Goal: Information Seeking & Learning: Learn about a topic

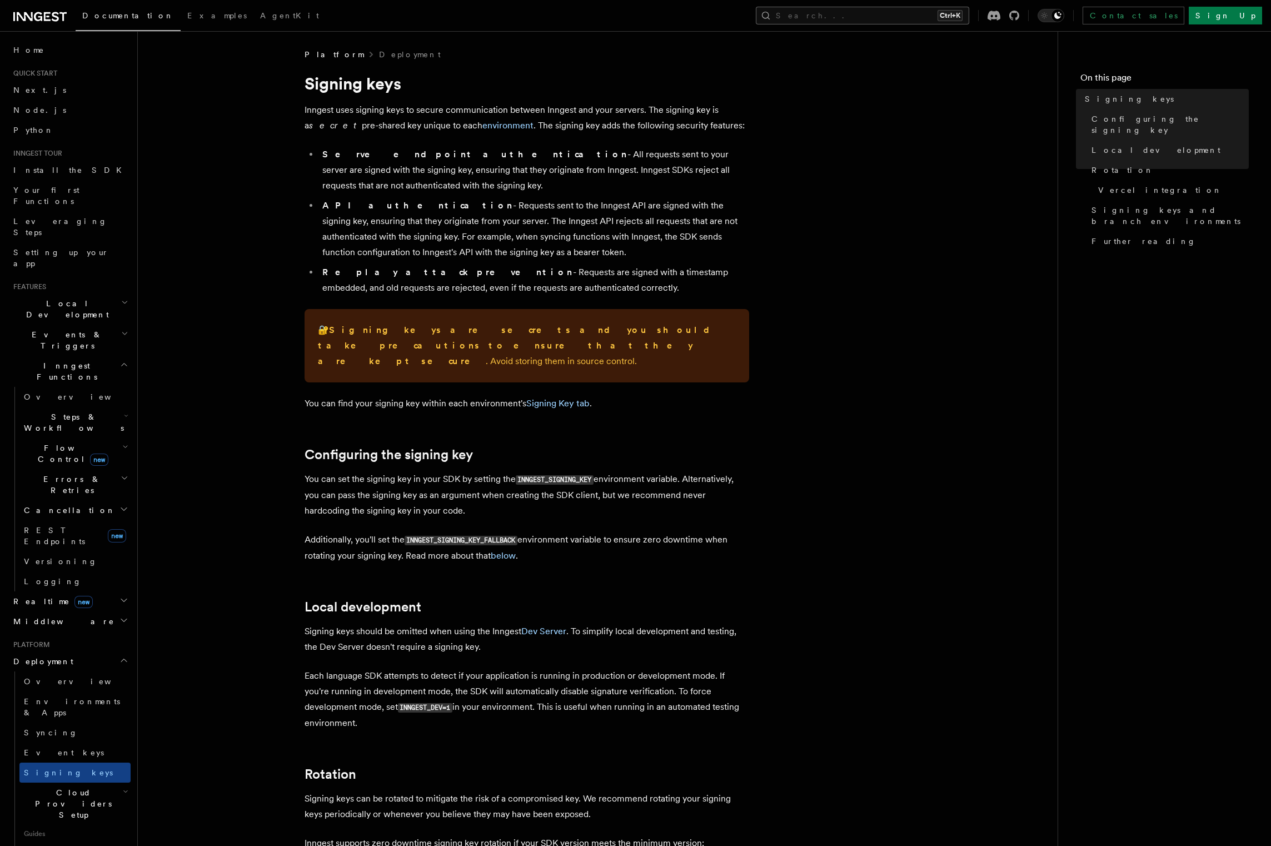
click at [921, 17] on button "Search... Ctrl+K" at bounding box center [862, 16] width 213 height 18
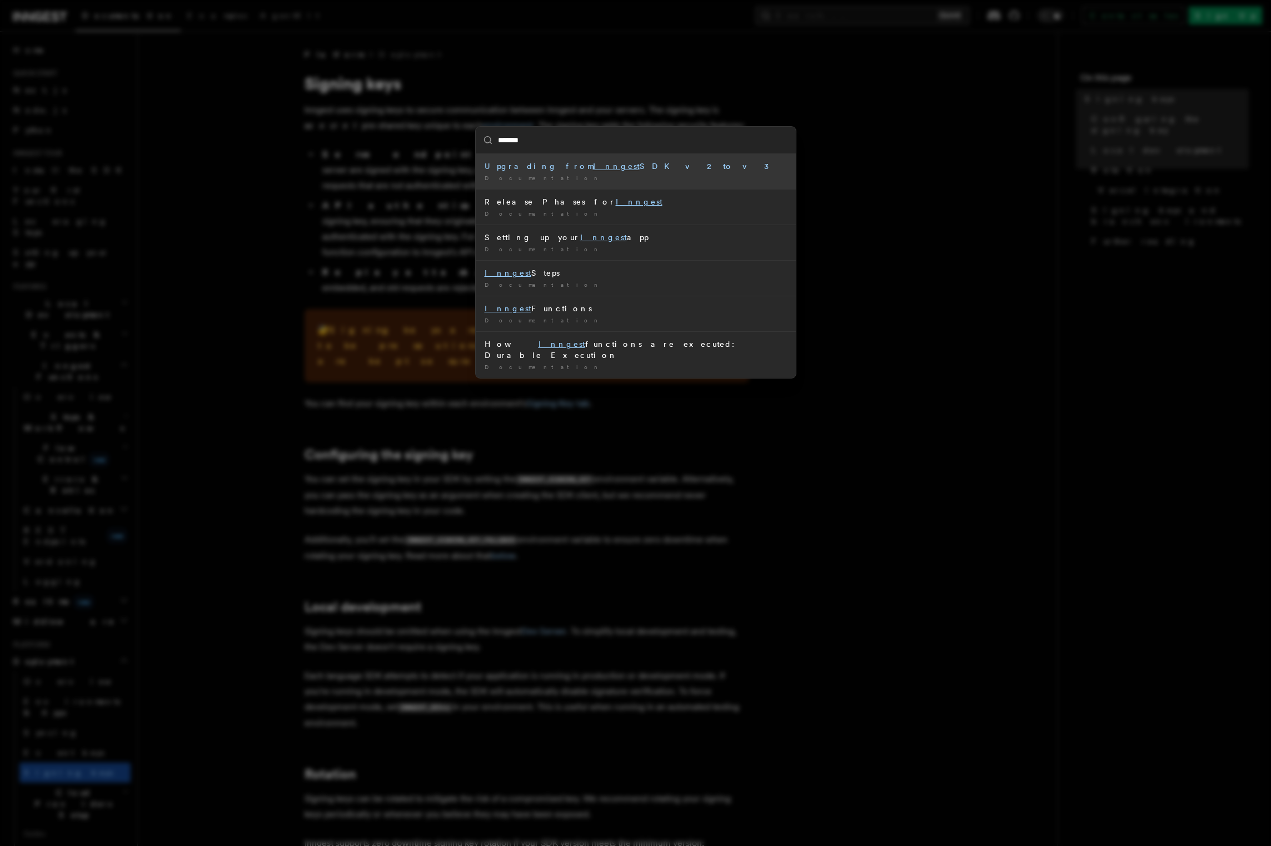
type input "********"
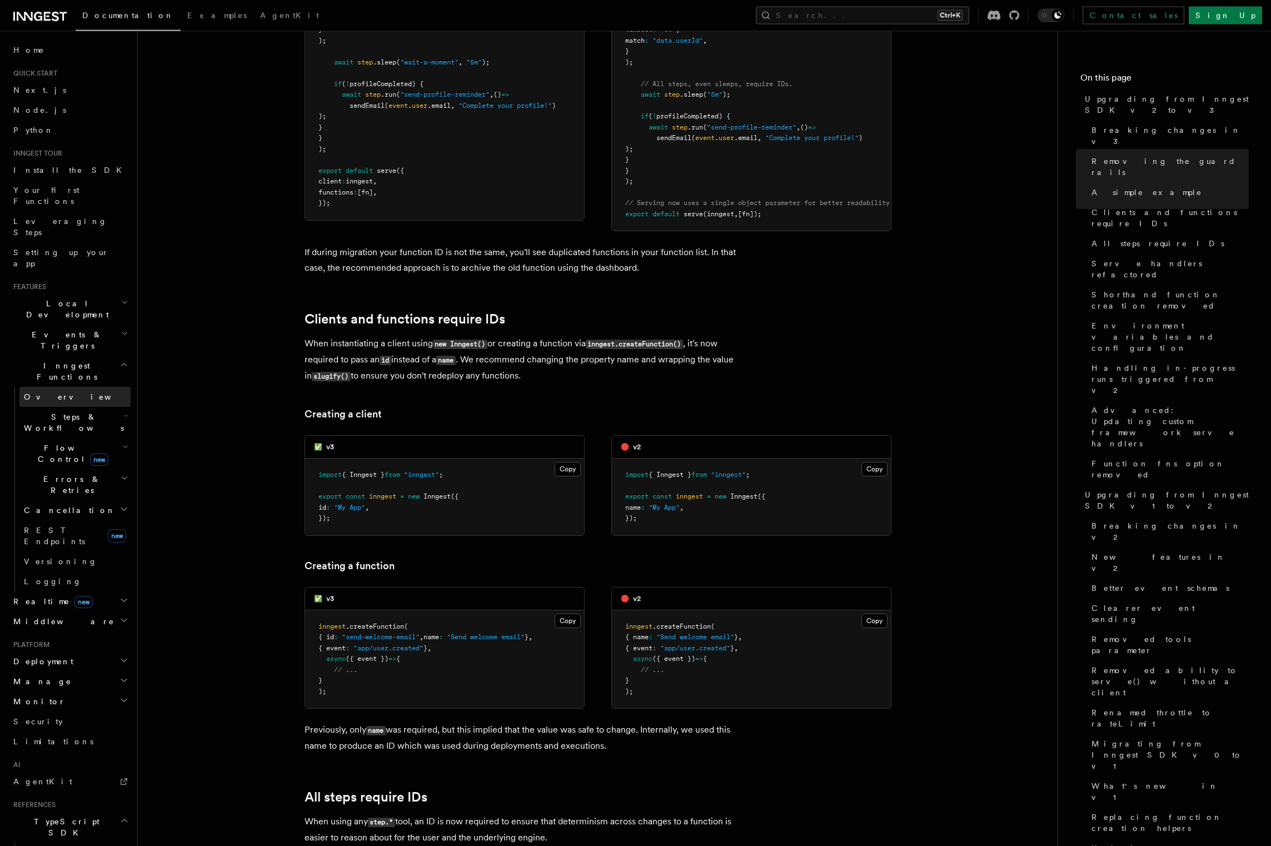
scroll to position [1418, 0]
click at [187, 15] on span "Examples" at bounding box center [216, 15] width 59 height 9
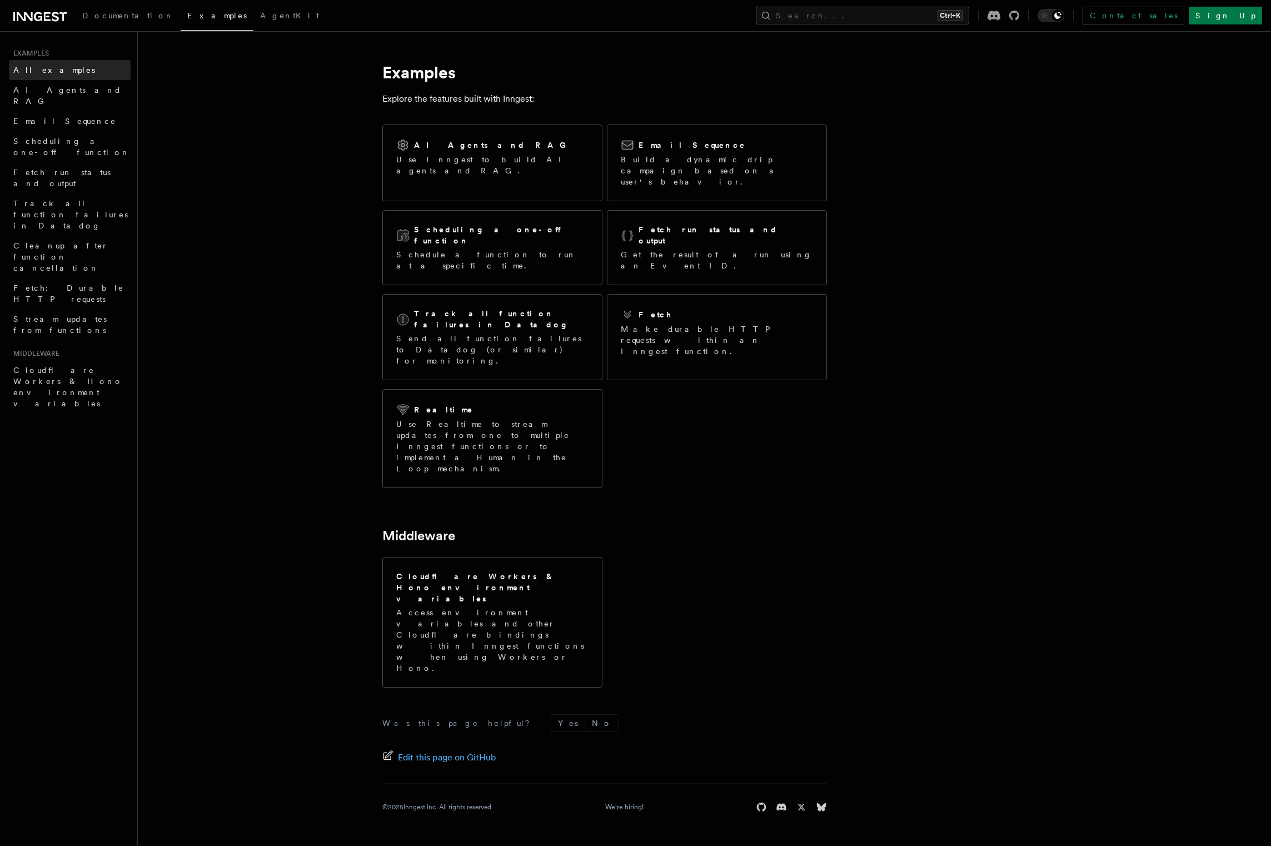
click at [71, 67] on link "All examples" at bounding box center [70, 70] width 122 height 20
click at [916, 26] on div "Documentation Examples AgentKit Search... Ctrl+K Contact sales Sign Up" at bounding box center [635, 15] width 1271 height 31
click at [918, 17] on button "Search... Ctrl+K" at bounding box center [862, 16] width 213 height 18
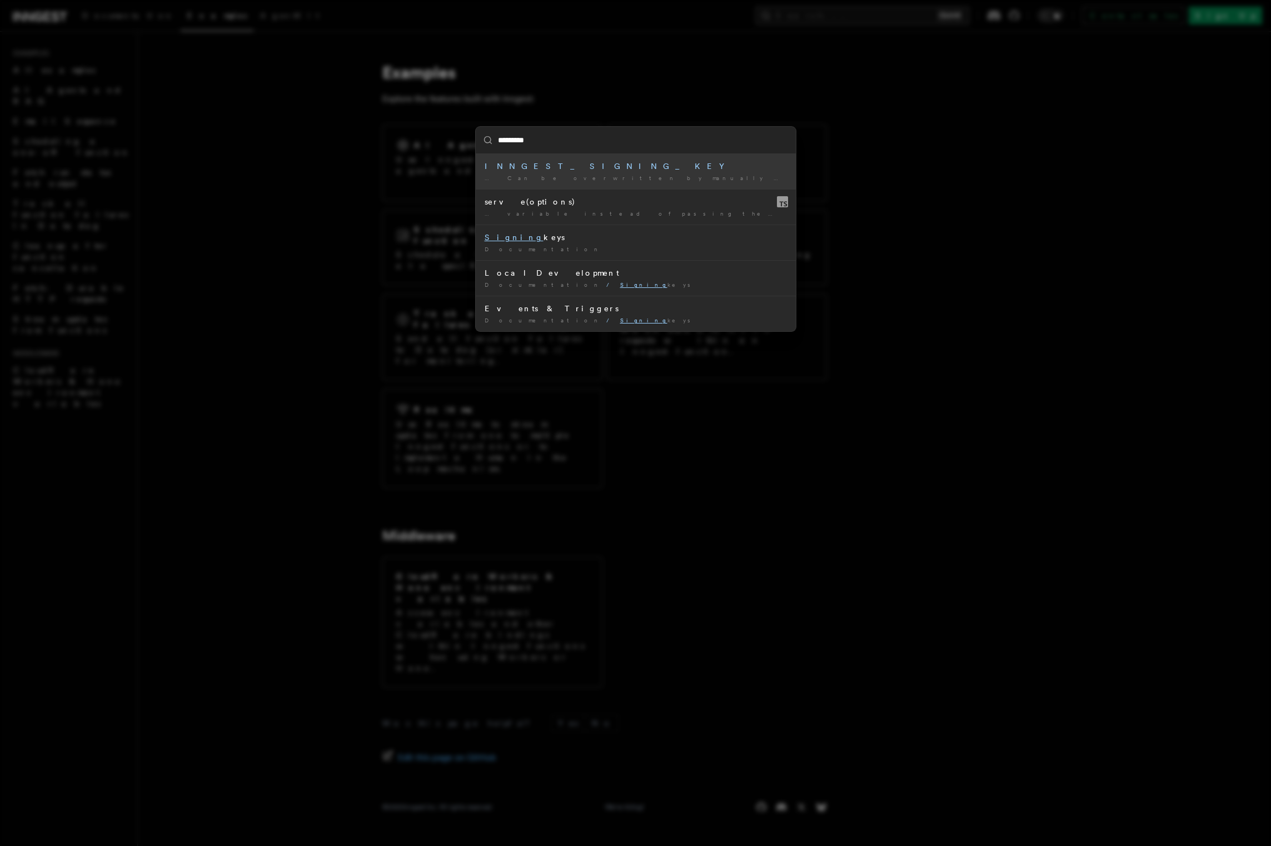
type input "**********"
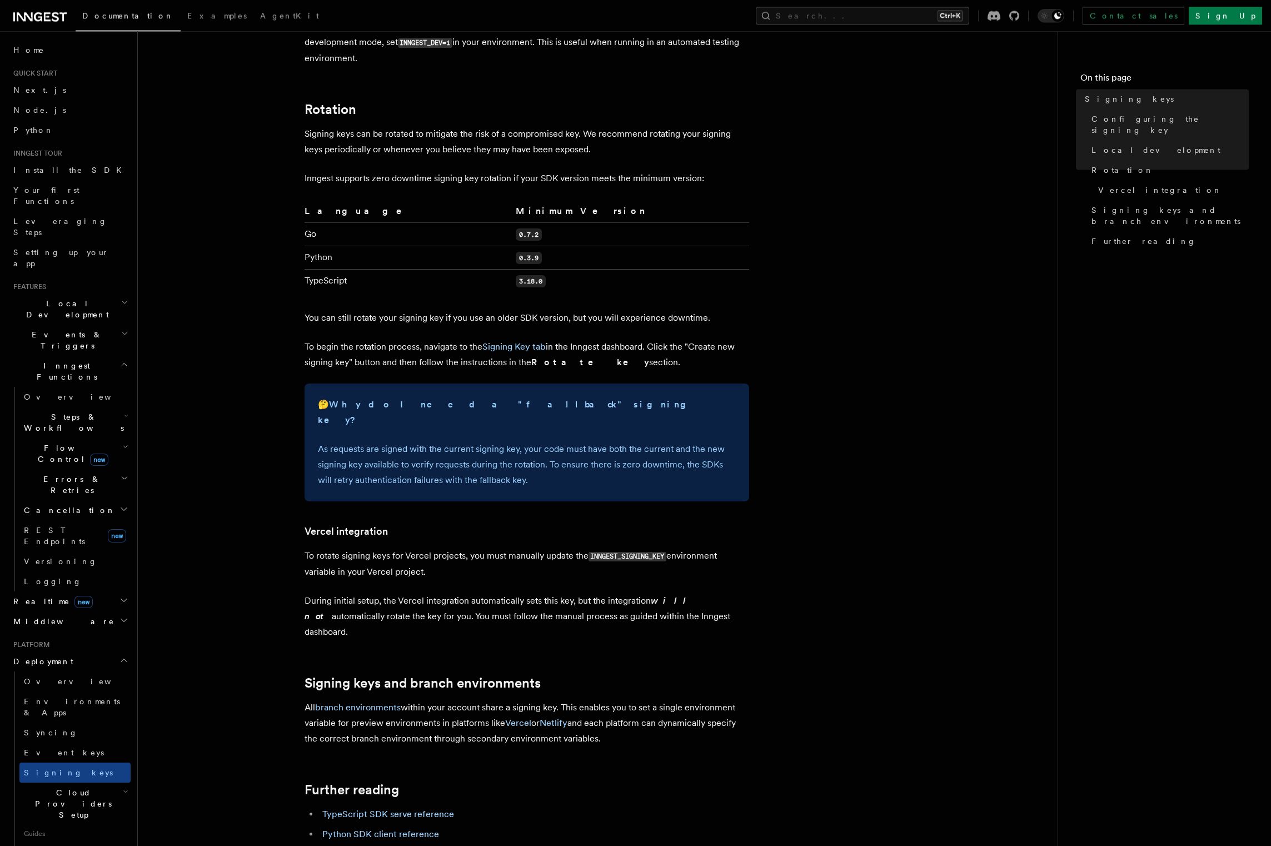
scroll to position [836, 0]
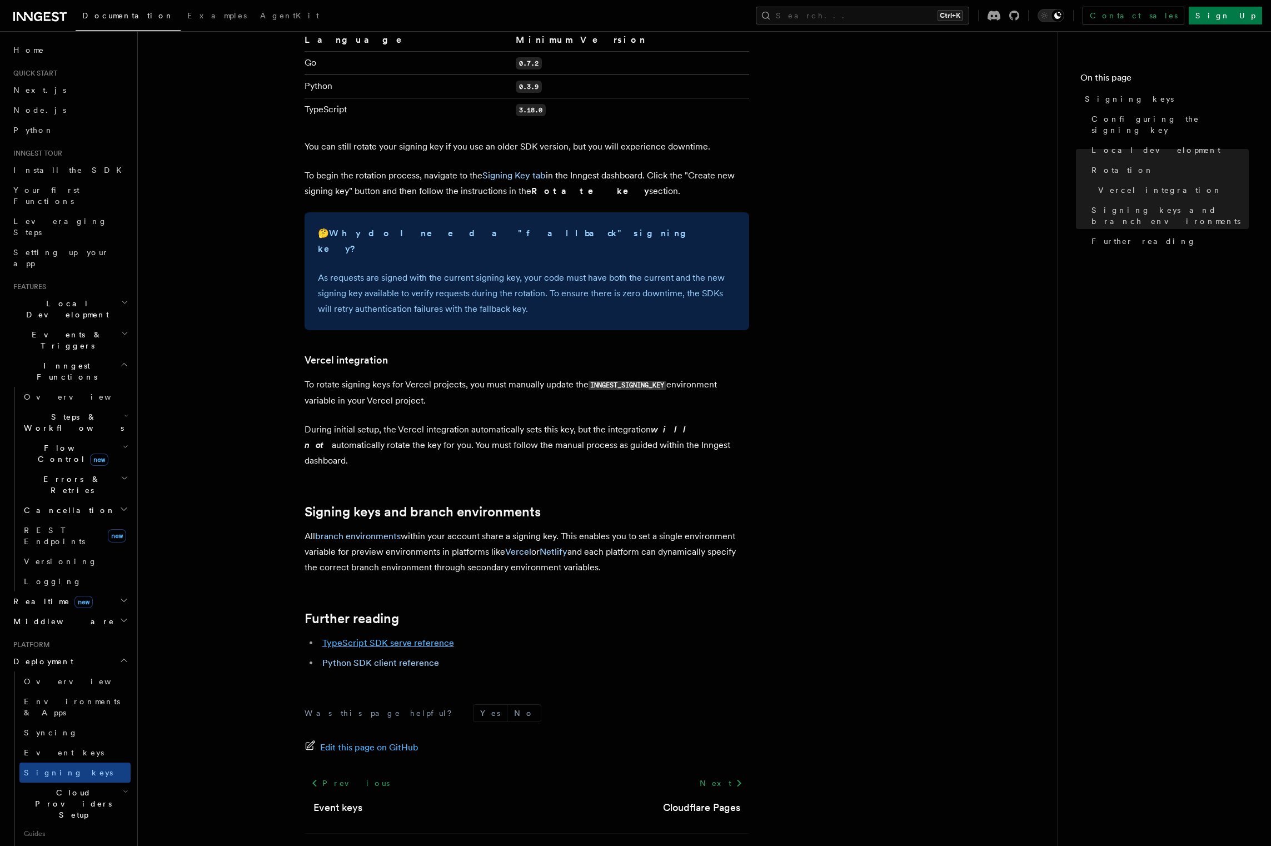
click at [400, 637] on link "TypeScript SDK serve reference" at bounding box center [388, 642] width 132 height 11
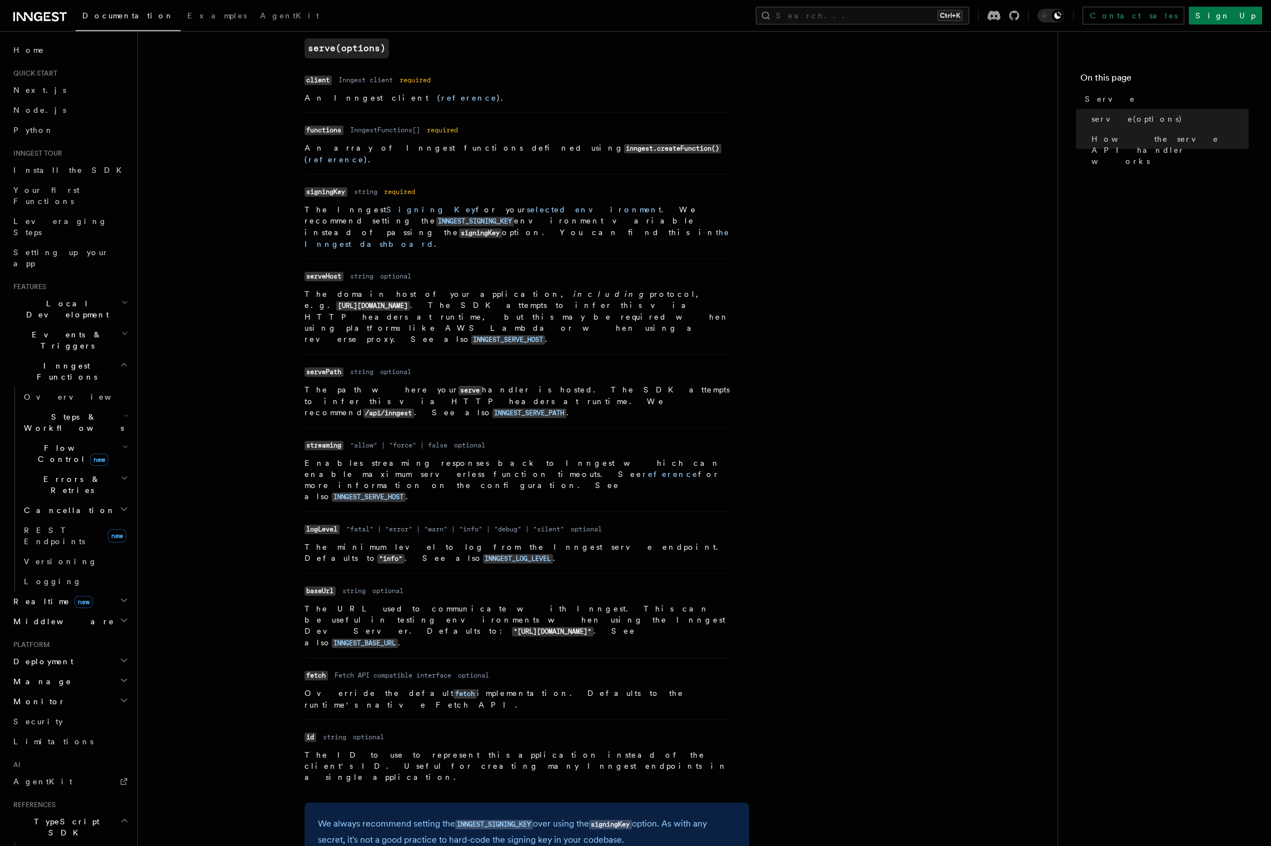
scroll to position [433, 0]
